Goal: Information Seeking & Learning: Check status

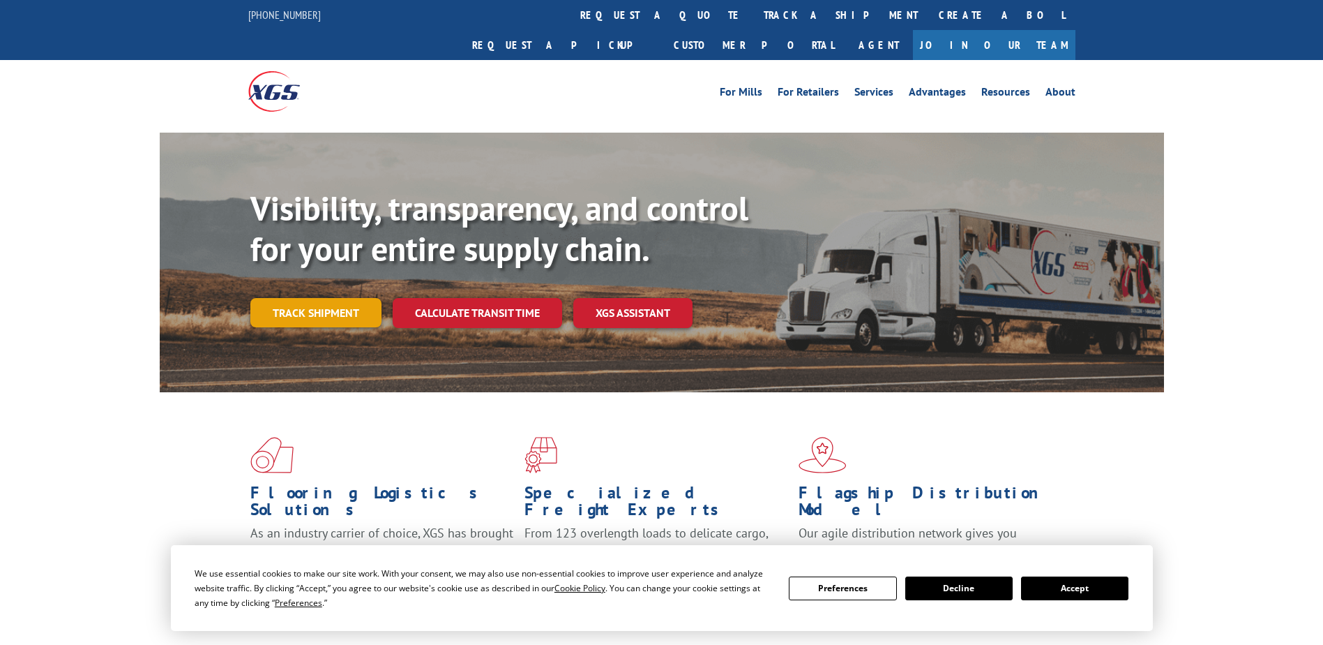
click at [321, 298] on link "Track shipment" at bounding box center [315, 312] width 131 height 29
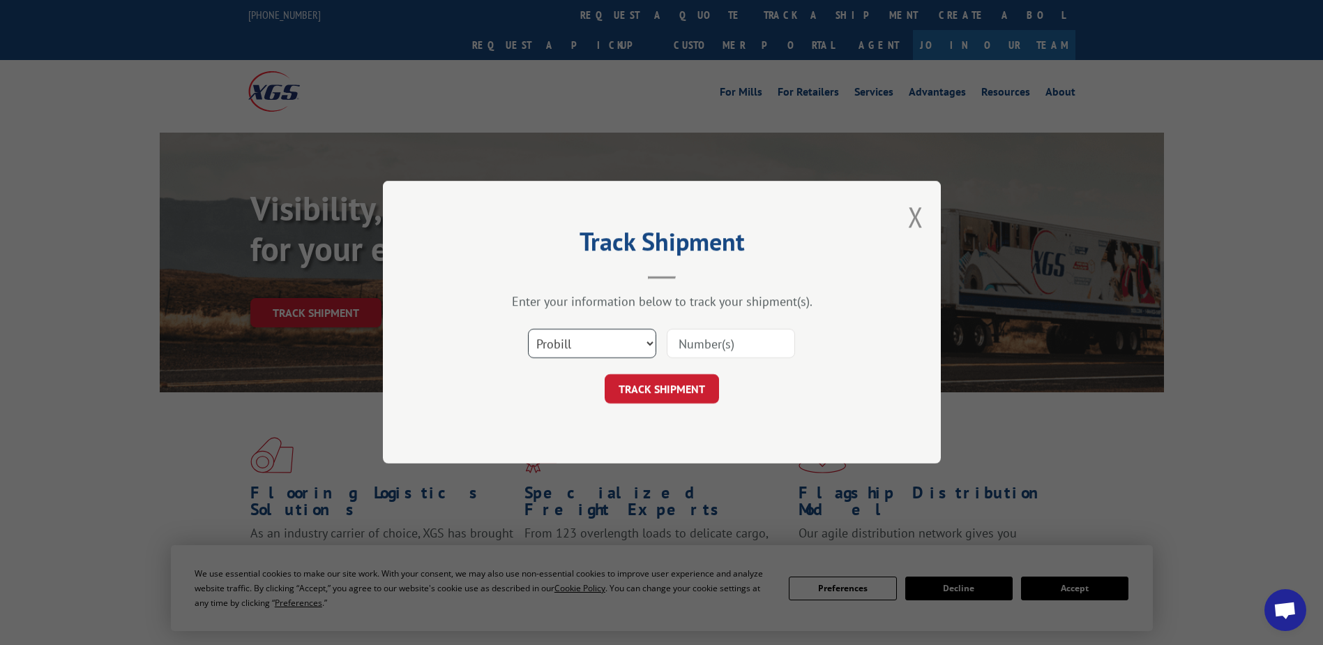
click at [571, 346] on select "Select category... Probill BOL PO" at bounding box center [592, 343] width 128 height 29
select select "bol"
click at [528, 329] on select "Select category... Probill BOL PO" at bounding box center [592, 343] width 128 height 29
click at [716, 344] on input at bounding box center [731, 343] width 128 height 29
click at [759, 354] on input at bounding box center [731, 343] width 128 height 29
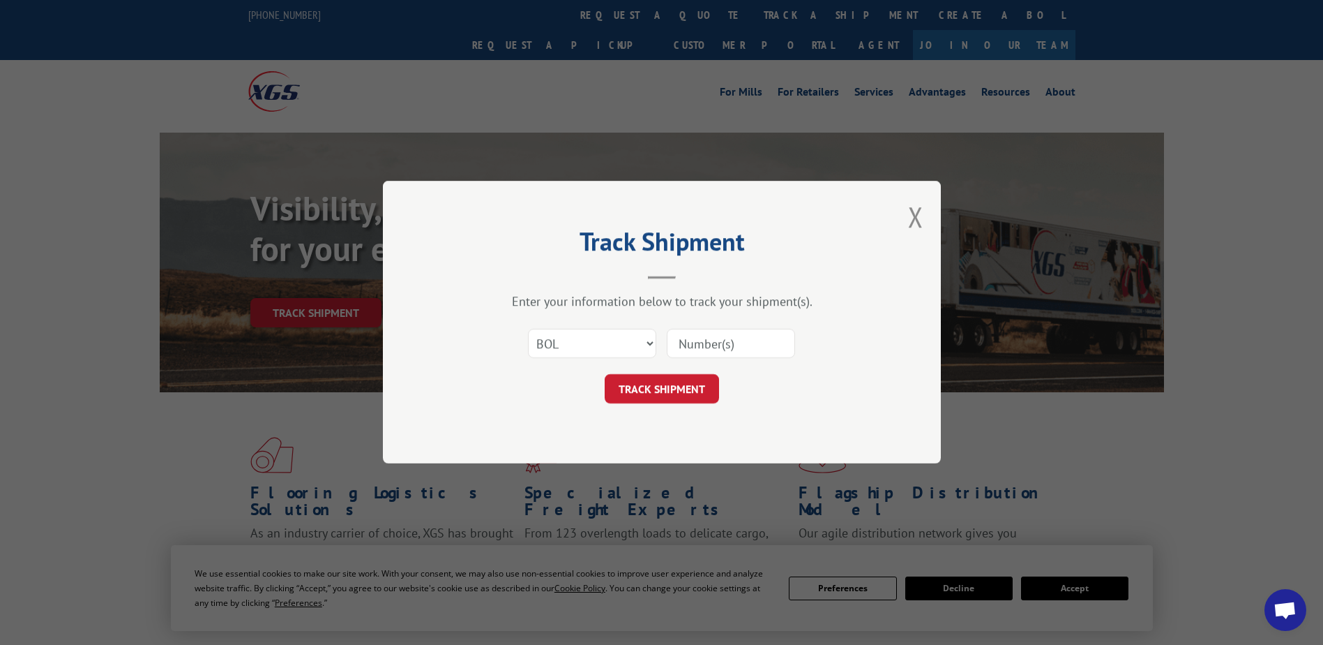
paste input "5056024"
type input "5056024"
click at [712, 386] on button "TRACK SHIPMENT" at bounding box center [662, 389] width 114 height 29
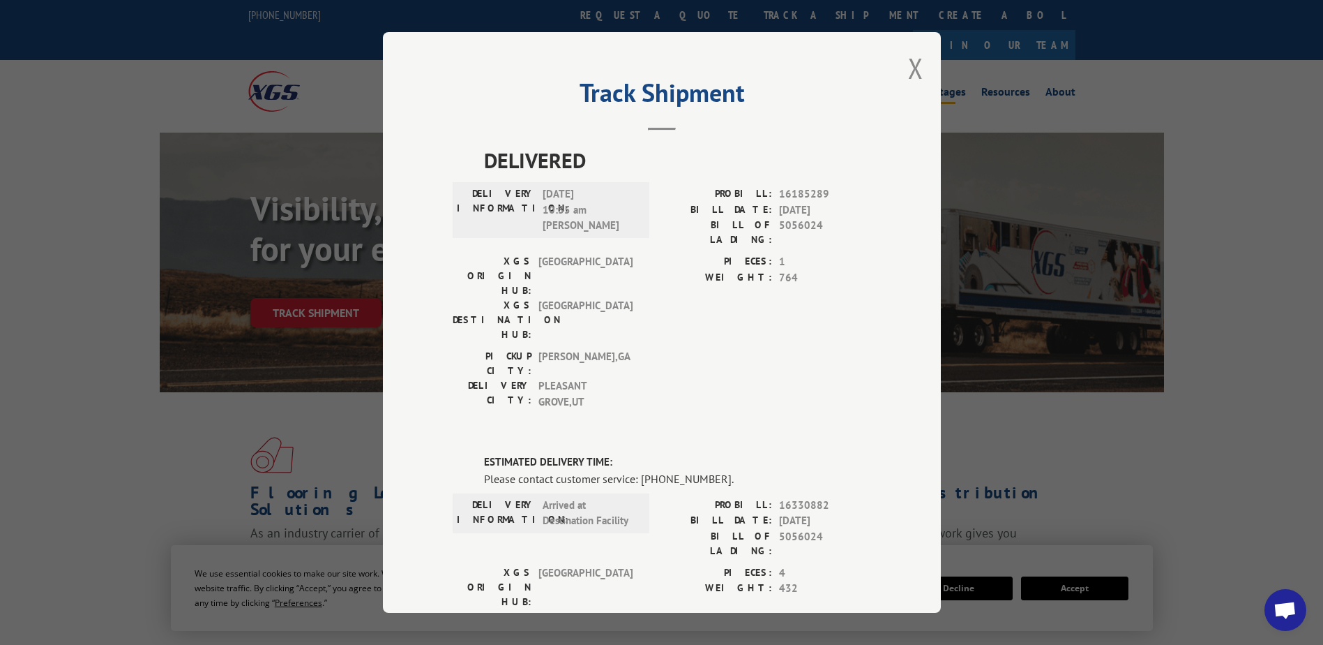
click at [911, 65] on button "Close modal" at bounding box center [915, 68] width 15 height 37
